Goal: Task Accomplishment & Management: Manage account settings

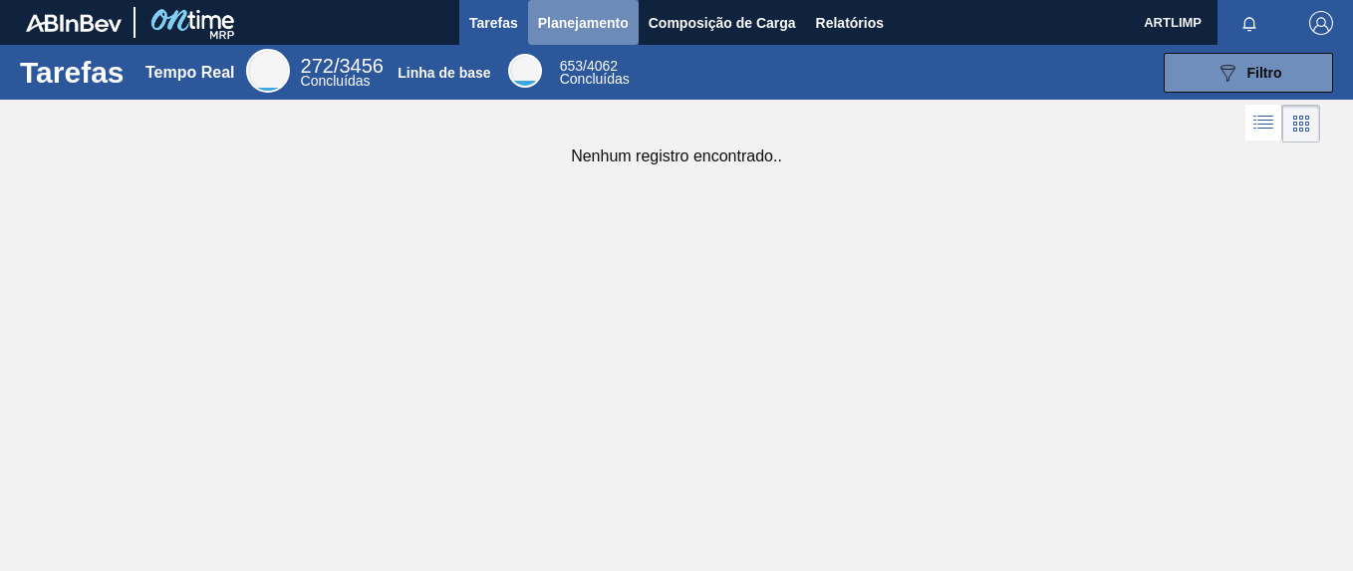
click at [578, 28] on span "Planejamento" at bounding box center [583, 23] width 91 height 24
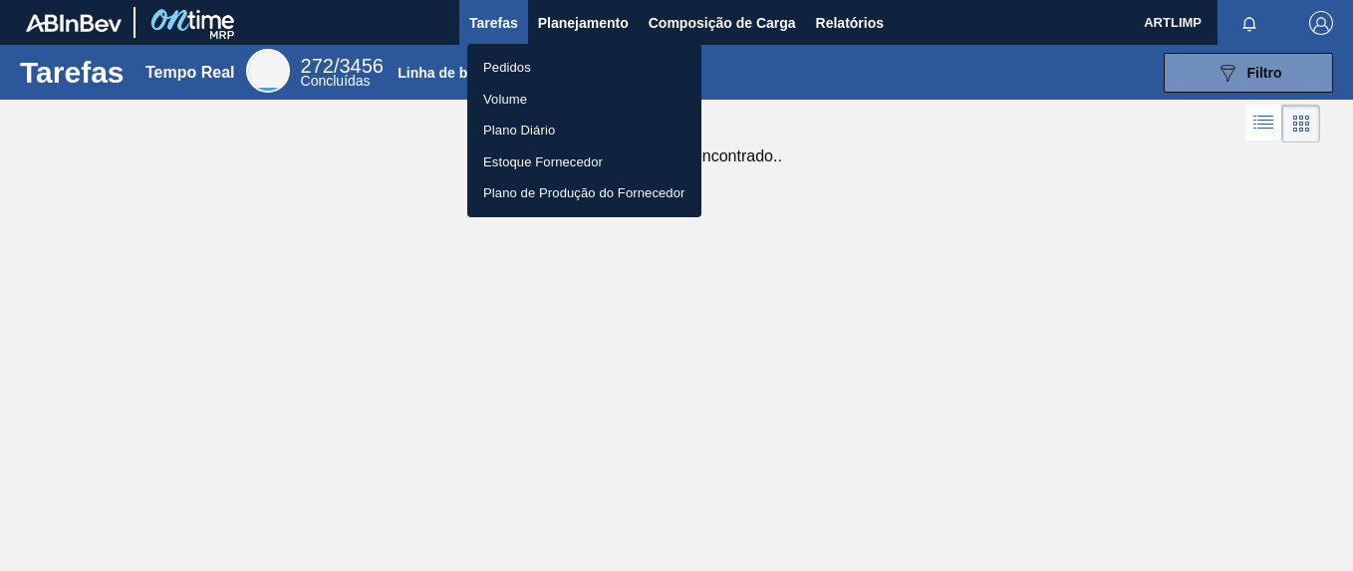
click at [531, 69] on li "Pedidos" at bounding box center [584, 68] width 234 height 32
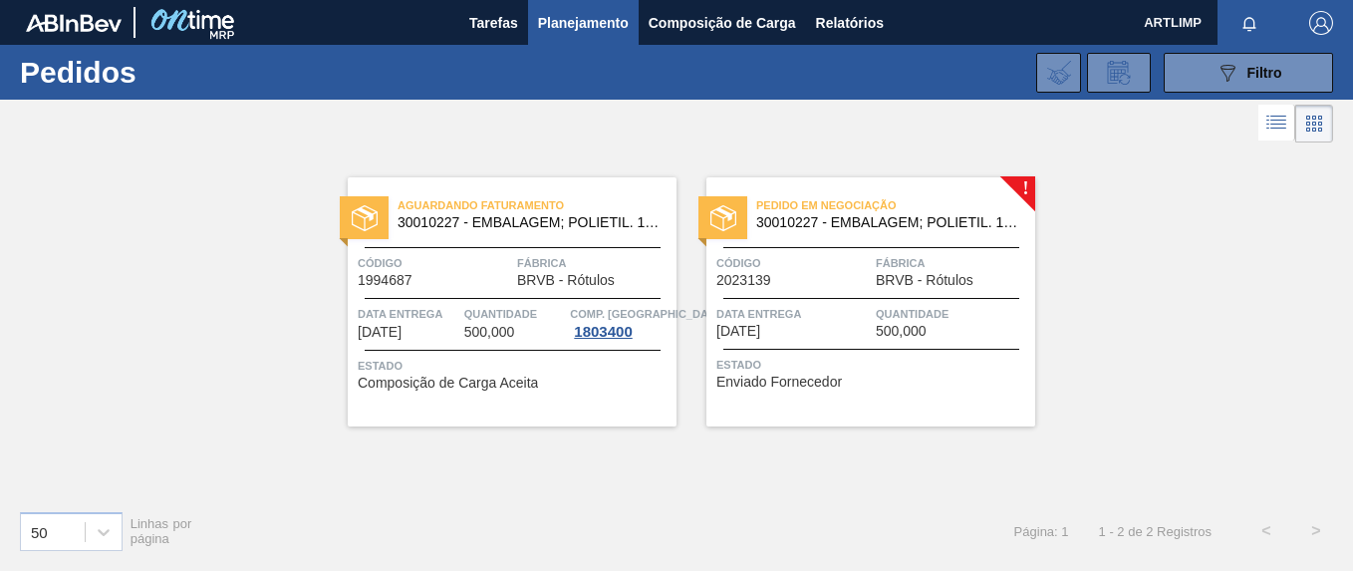
click at [734, 333] on span "[DATE]" at bounding box center [738, 331] width 44 height 15
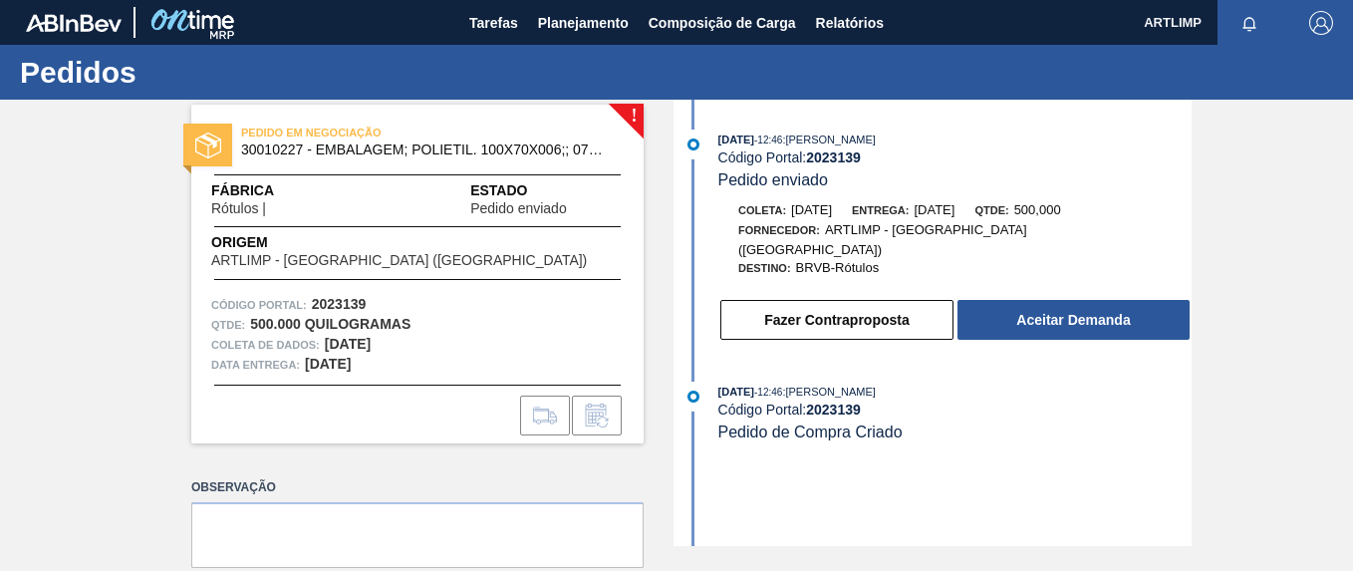
click at [638, 114] on div "PEDIDO EM NEGOCIAÇÃO 30010227 - EMBALAGEM; POLIETIL. 100X70X006;; 07575 RO Fábr…" at bounding box center [417, 274] width 452 height 339
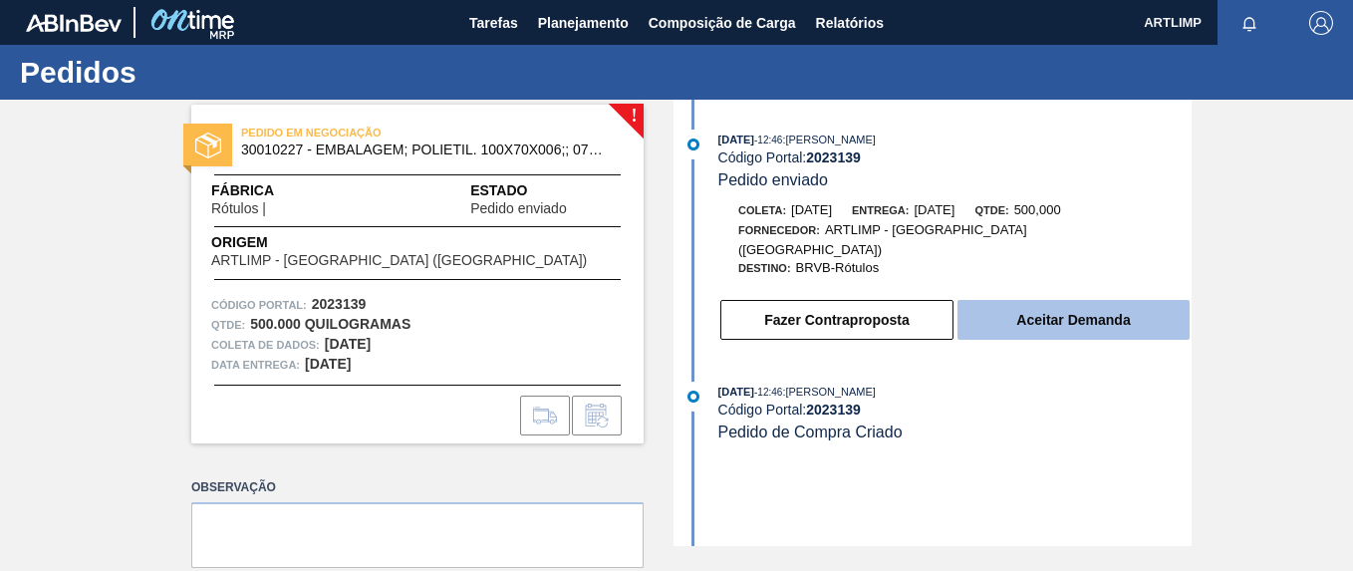
click at [1044, 303] on button "Aceitar Demanda" at bounding box center [1073, 320] width 232 height 40
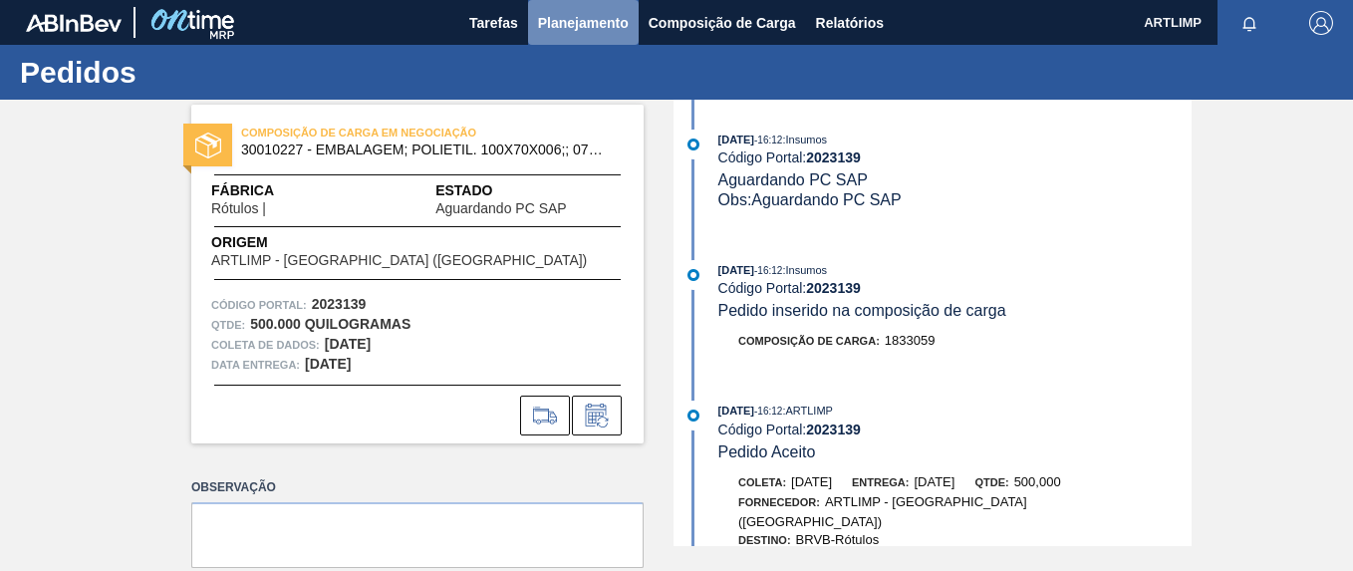
click at [569, 21] on span "Planejamento" at bounding box center [583, 23] width 91 height 24
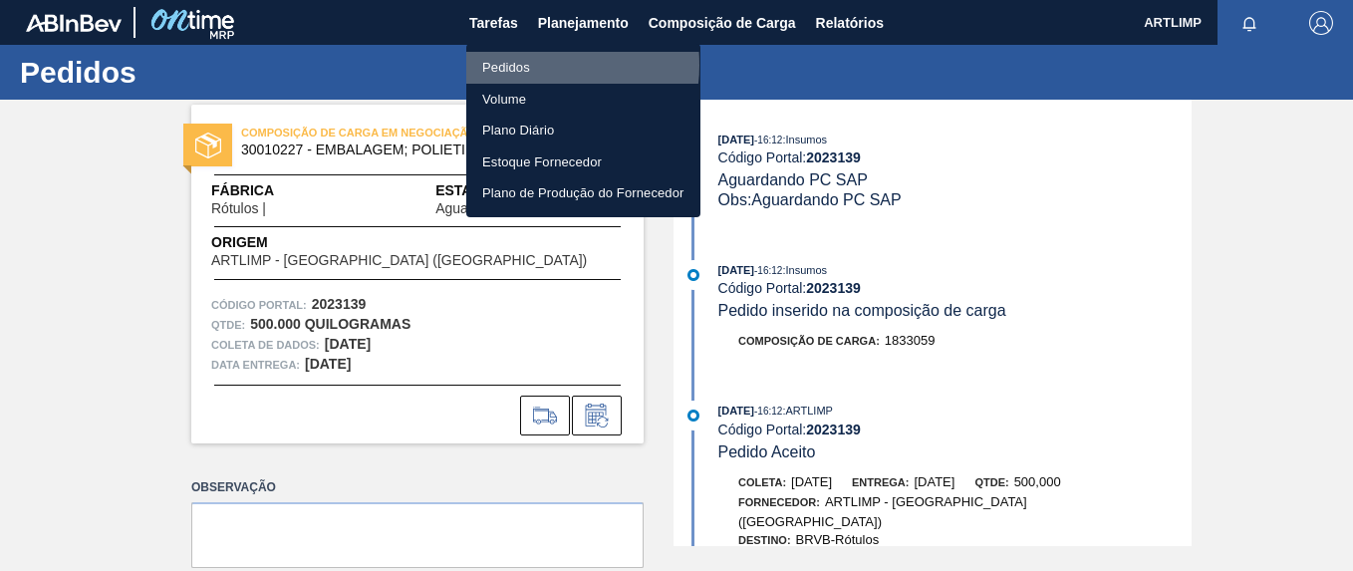
click at [528, 65] on li "Pedidos" at bounding box center [583, 68] width 234 height 32
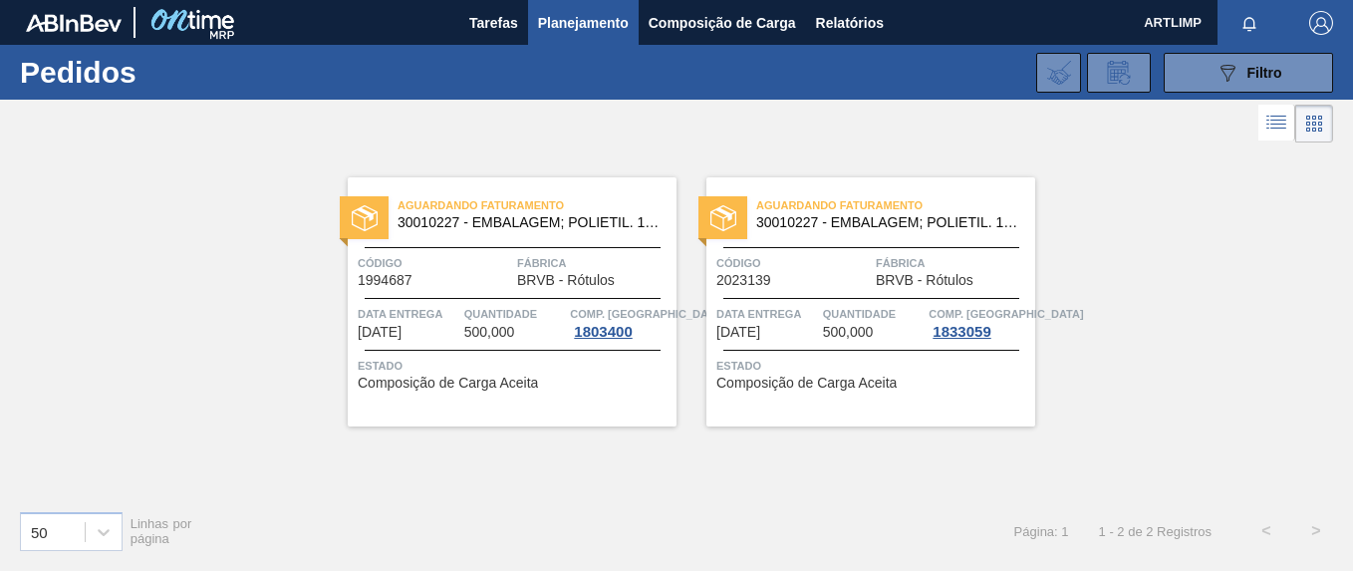
click at [726, 222] on img at bounding box center [723, 218] width 26 height 26
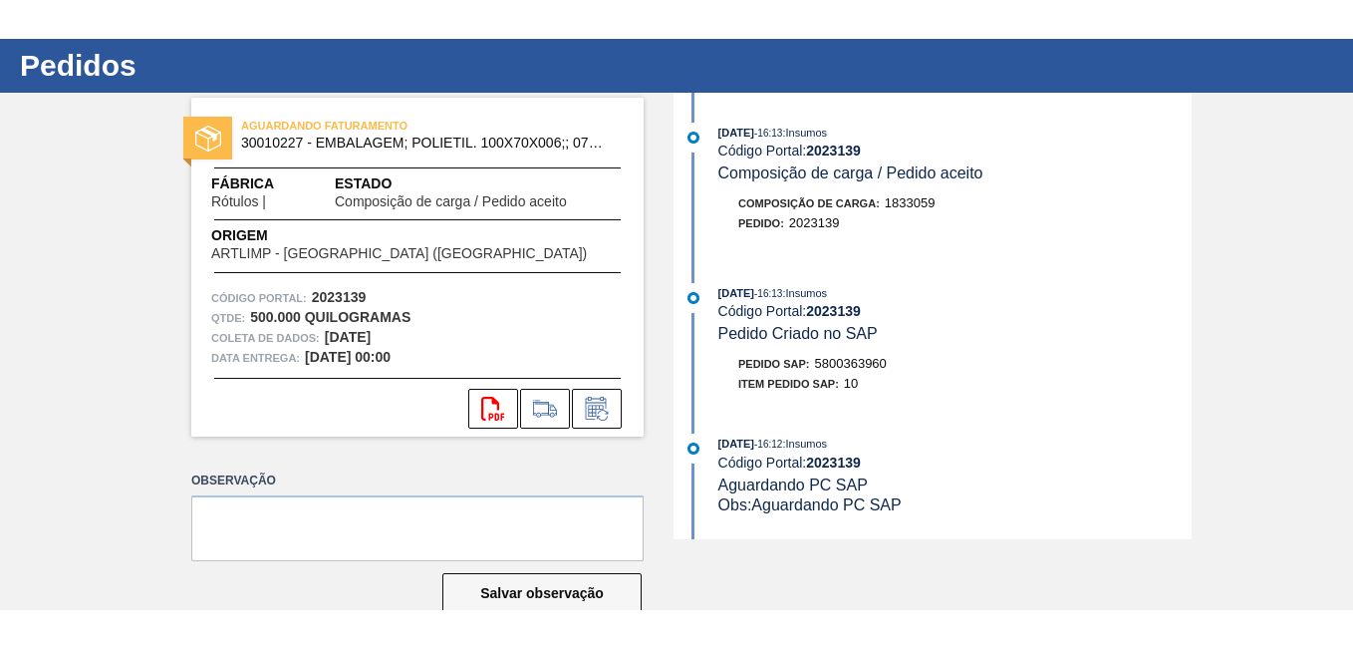
scroll to position [87, 0]
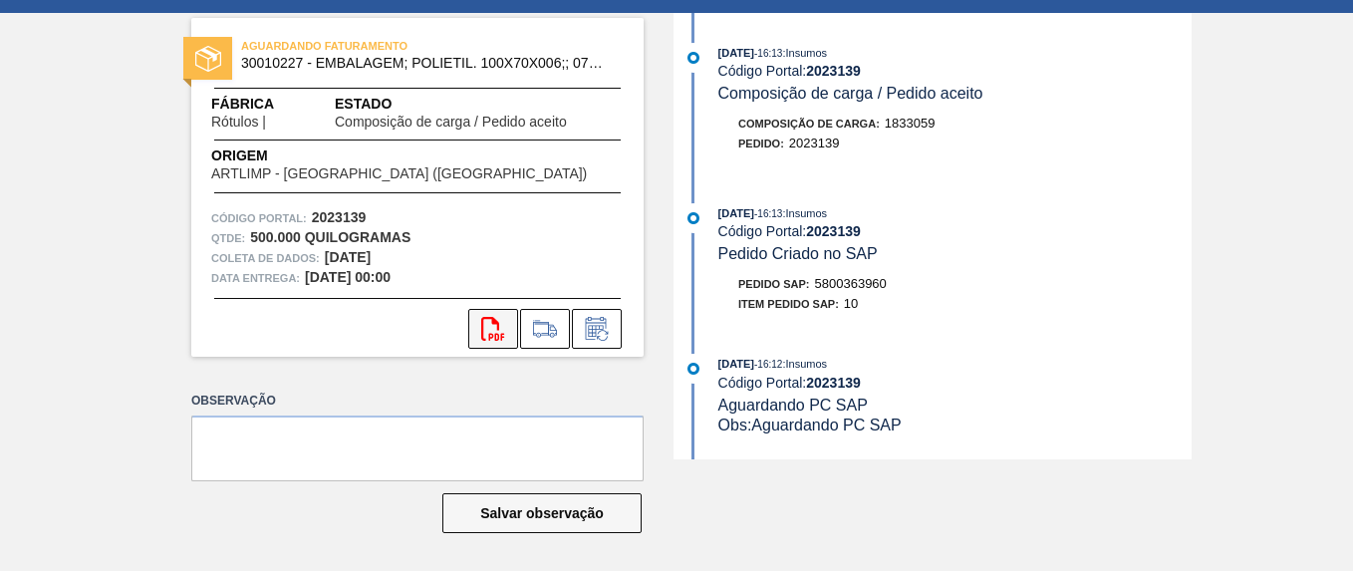
click at [500, 328] on icon "svg{fill:#ff0000}" at bounding box center [493, 329] width 24 height 24
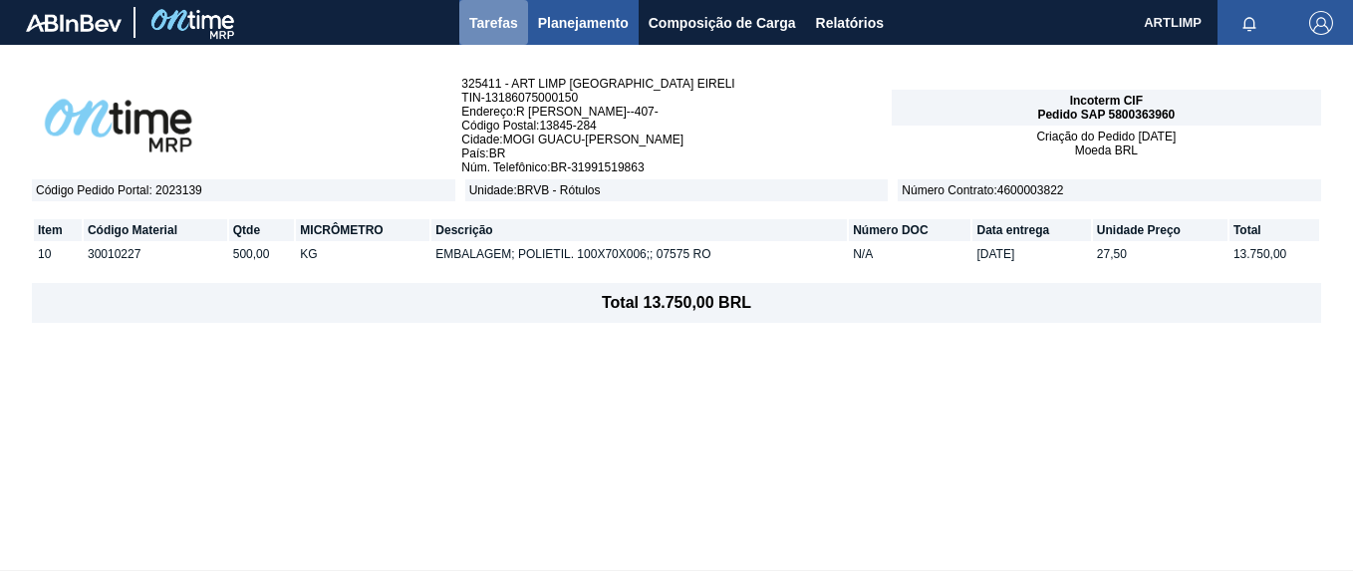
click at [494, 23] on span "Tarefas" at bounding box center [493, 23] width 49 height 24
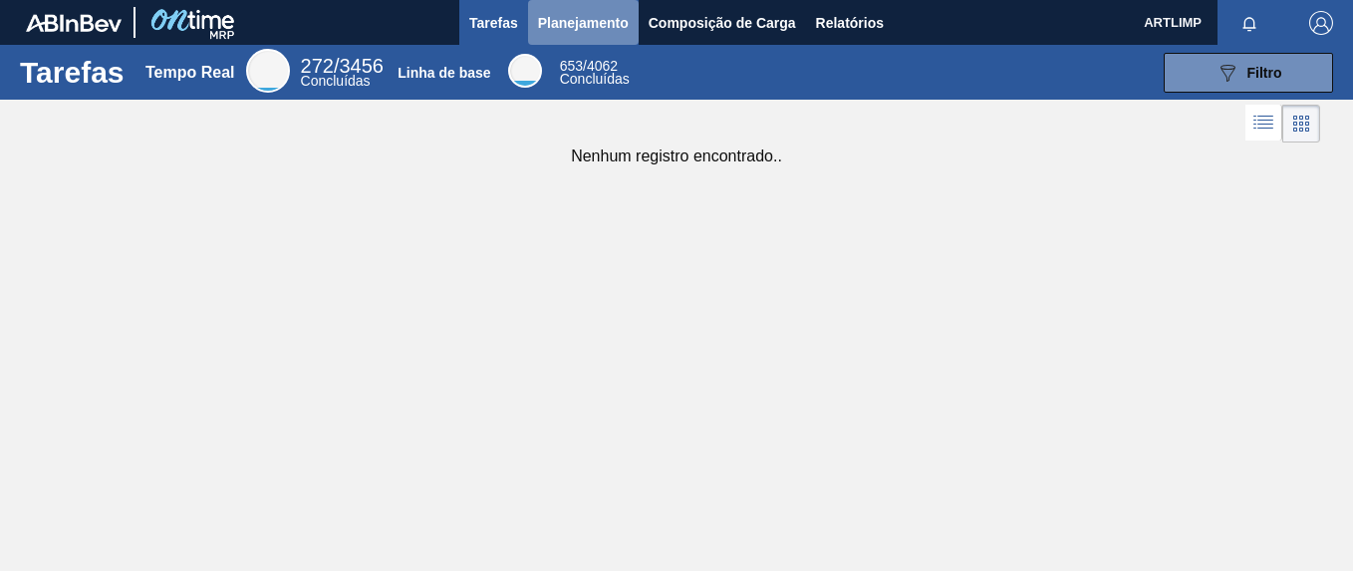
click at [577, 27] on span "Planejamento" at bounding box center [583, 23] width 91 height 24
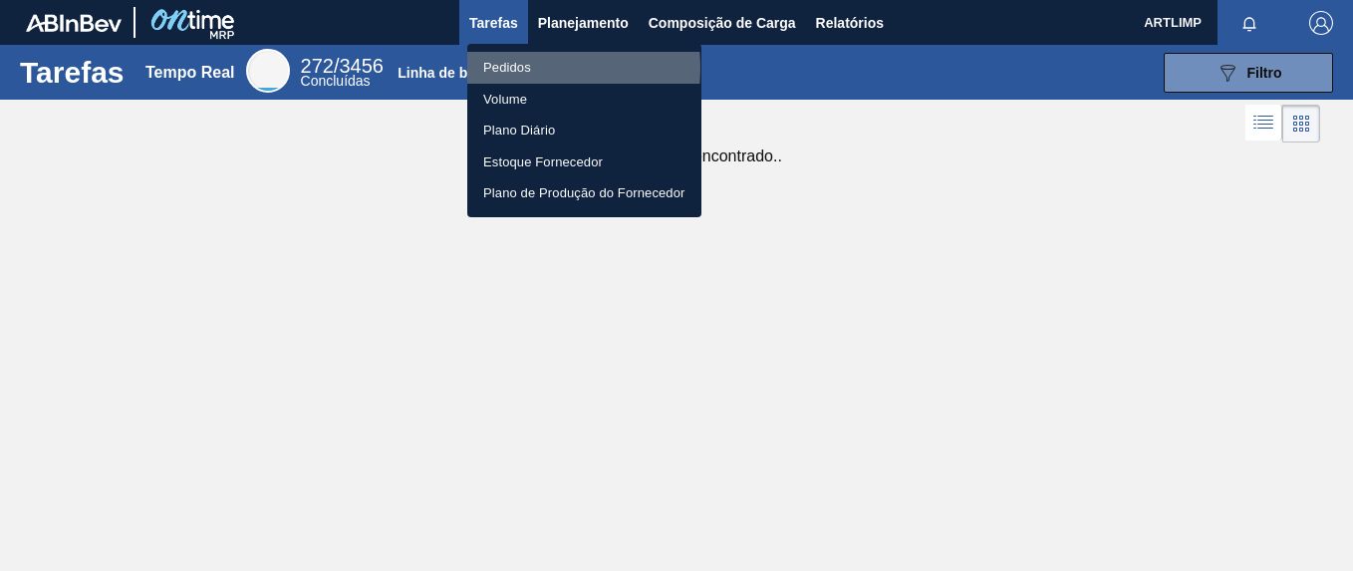
click at [523, 68] on li "Pedidos" at bounding box center [584, 68] width 234 height 32
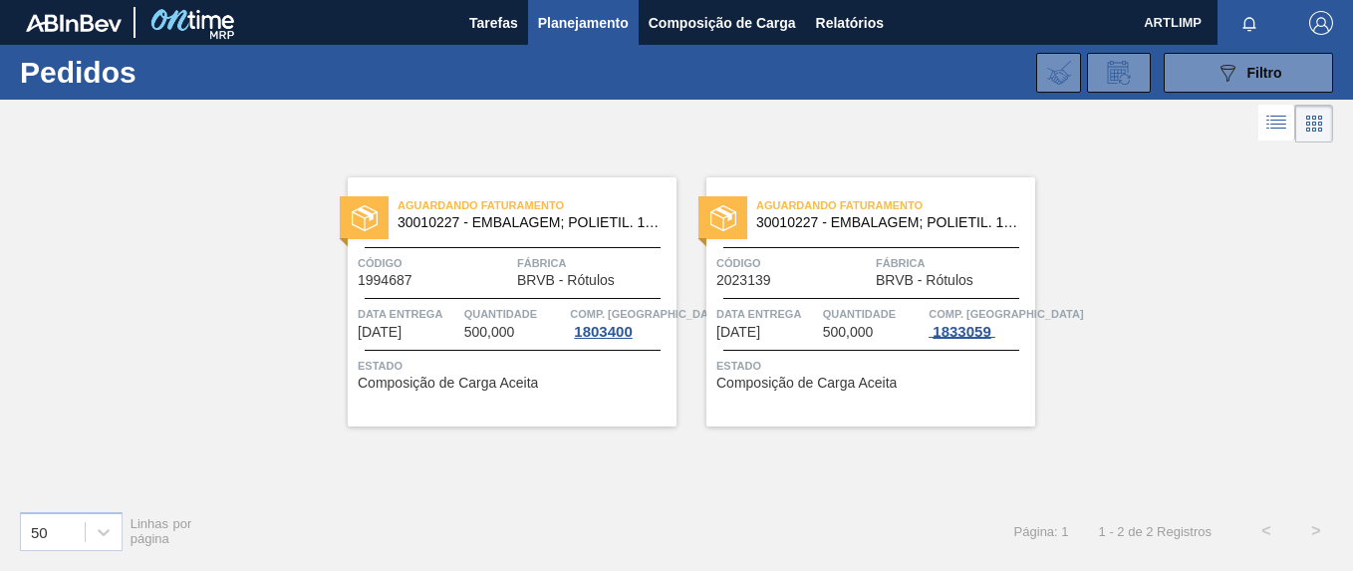
click at [967, 337] on span "1833059" at bounding box center [962, 332] width 66 height 16
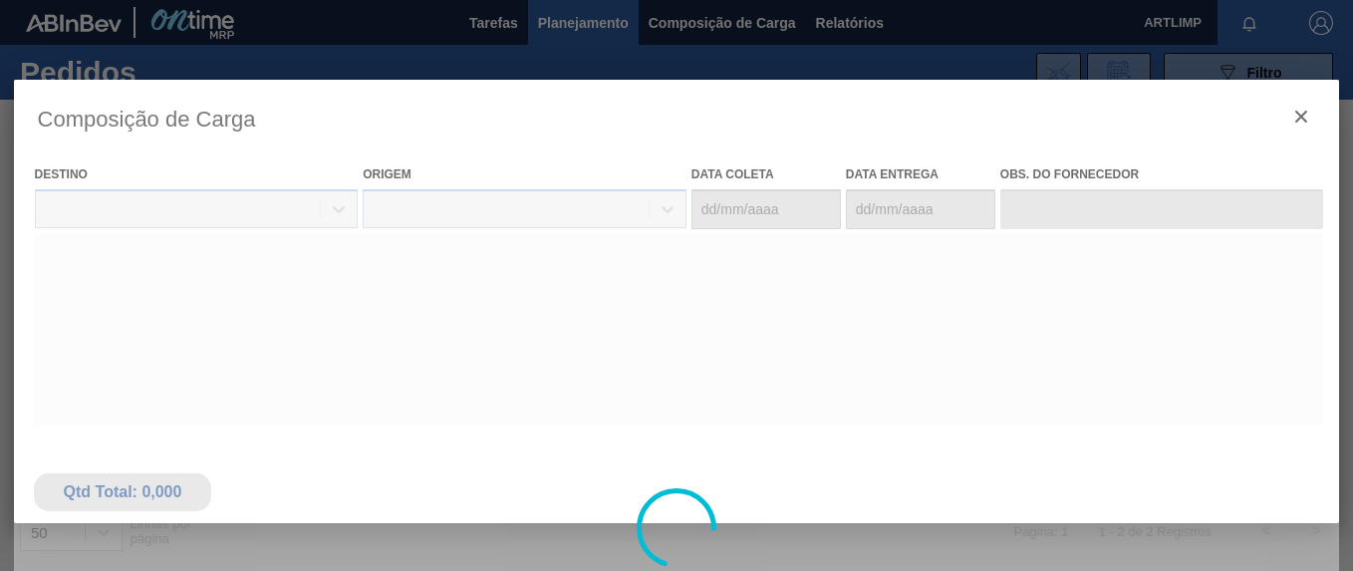
type coleta "[DATE]"
type entrega "[DATE]"
